Goal: Information Seeking & Learning: Compare options

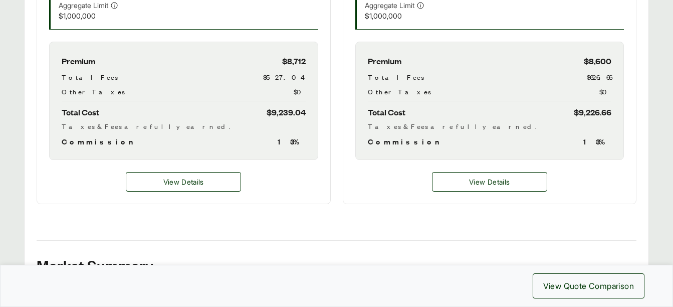
scroll to position [454, 0]
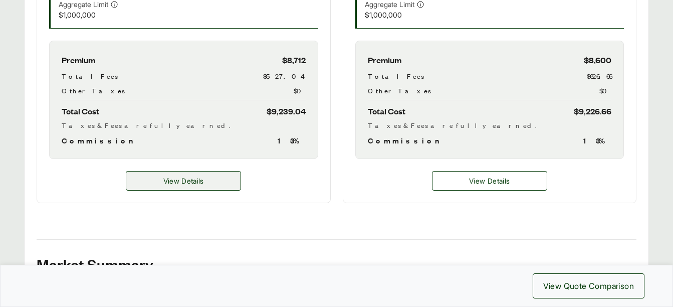
click at [199, 181] on span "View Details" at bounding box center [183, 180] width 41 height 11
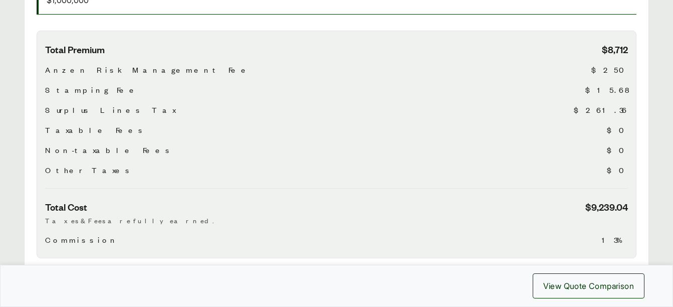
scroll to position [353, 0]
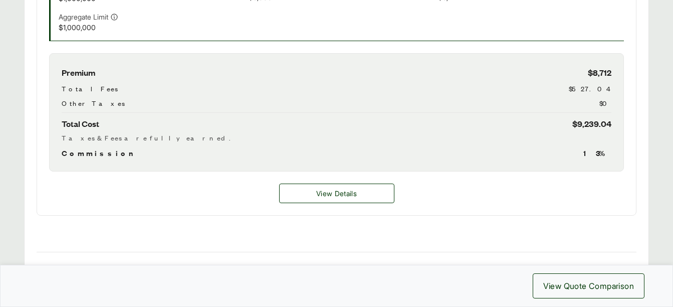
scroll to position [441, 0]
click at [335, 200] on button "View Details" at bounding box center [336, 194] width 115 height 20
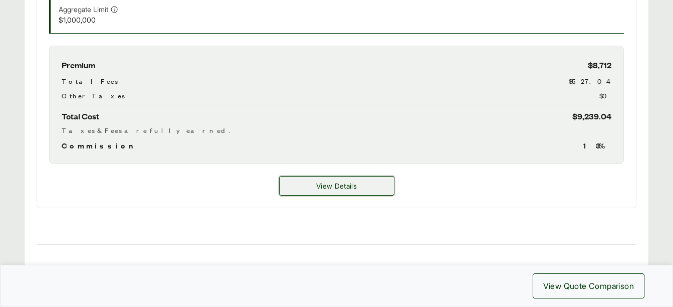
scroll to position [450, 0]
click at [341, 194] on button "View Details" at bounding box center [336, 185] width 115 height 20
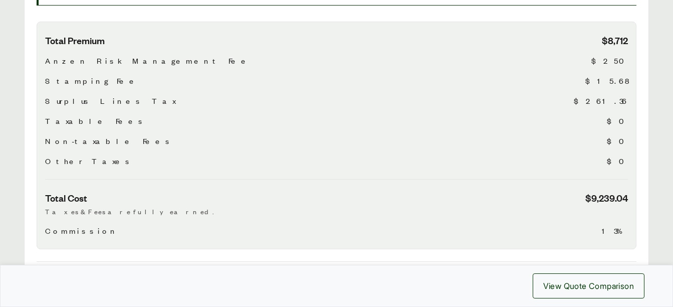
scroll to position [361, 0]
